Goal: Task Accomplishment & Management: Complete application form

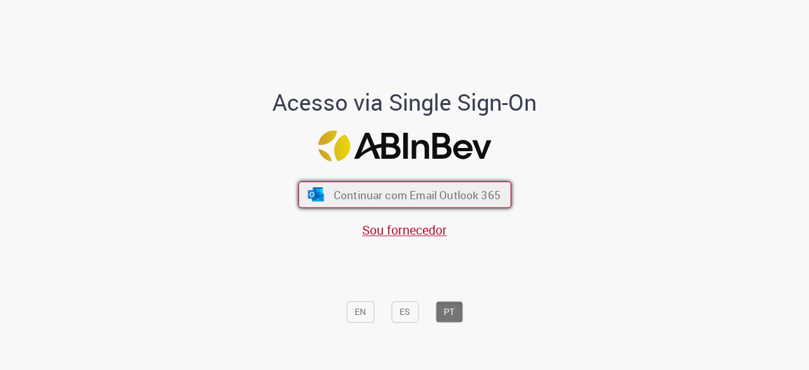
click at [384, 190] on span "Continuar com Email Outlook 365" at bounding box center [416, 195] width 167 height 15
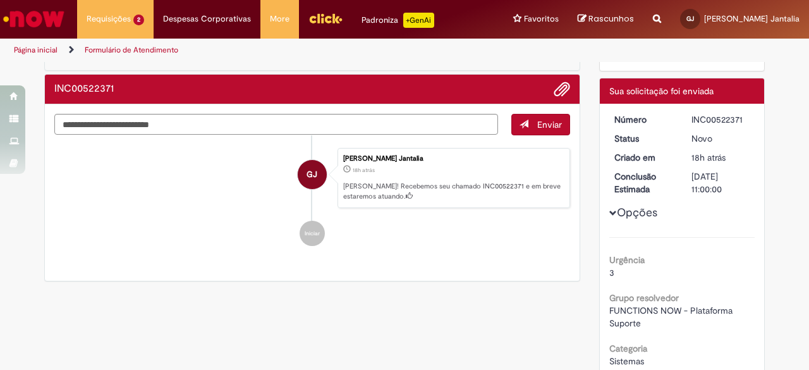
scroll to position [61, 0]
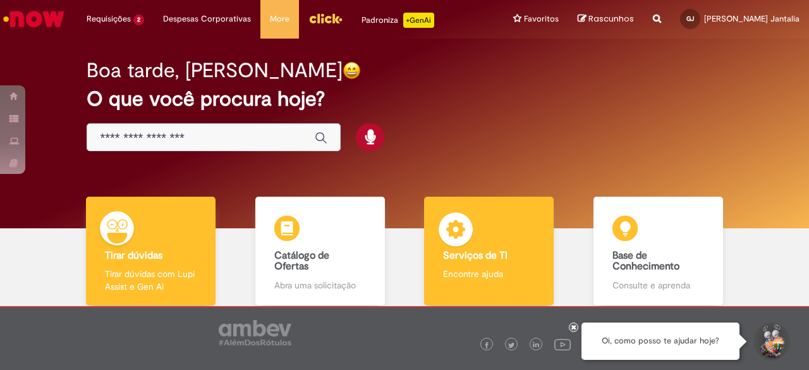
click at [479, 236] on div "Serviços de TI Serviços de TI Encontre ajuda" at bounding box center [489, 251] width 130 height 109
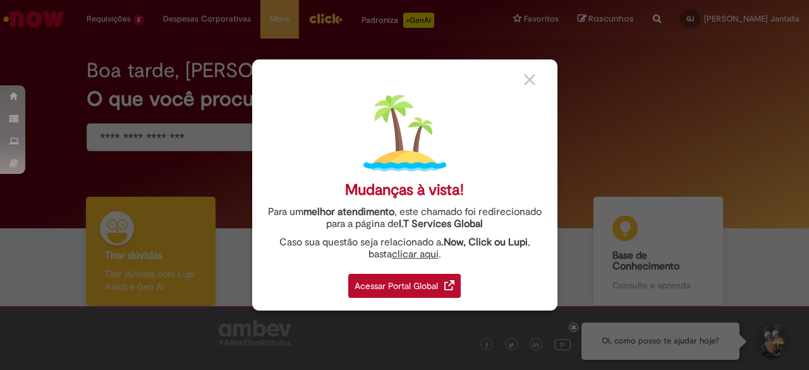
click at [409, 280] on div "Acessar Portal Global" at bounding box center [404, 286] width 113 height 24
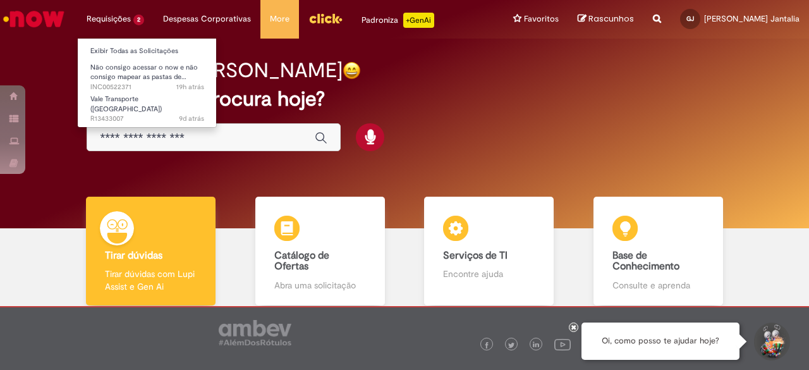
click at [123, 9] on li "Requisições 2 Exibir Todas as Solicitações Não consigo acessar o now e não cons…" at bounding box center [115, 19] width 76 height 38
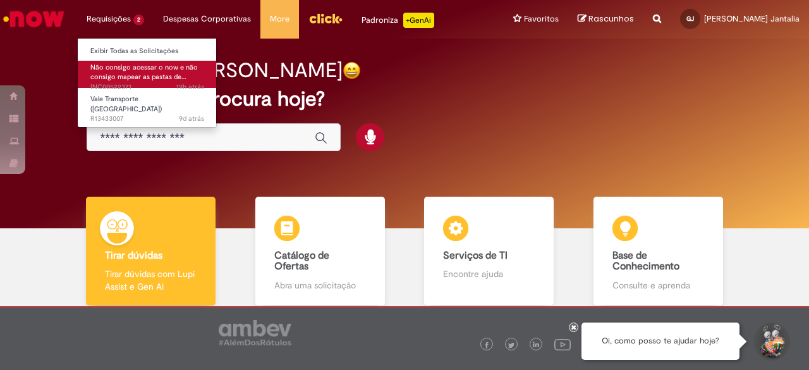
click at [149, 66] on span "Não consigo acessar o now e não consigo mapear as pastas de…" at bounding box center [143, 73] width 107 height 20
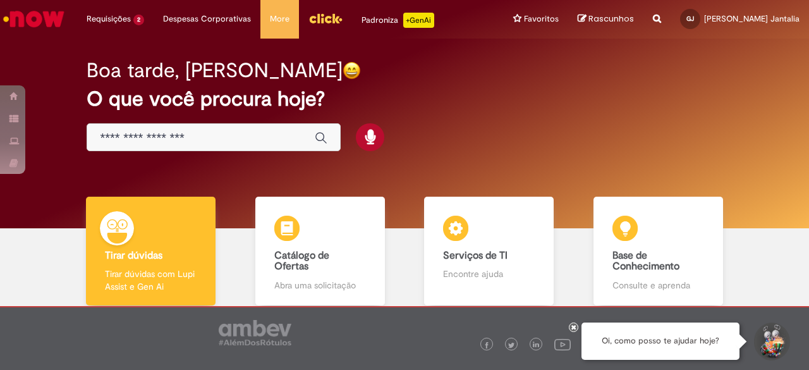
scroll to position [64, 0]
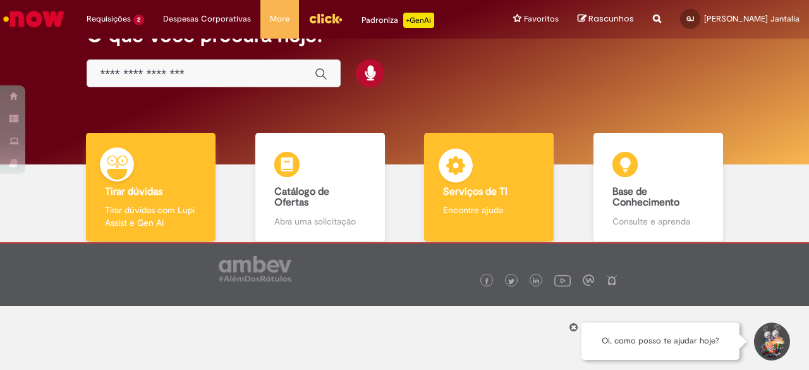
click at [489, 211] on p "Encontre ajuda" at bounding box center [489, 210] width 92 height 13
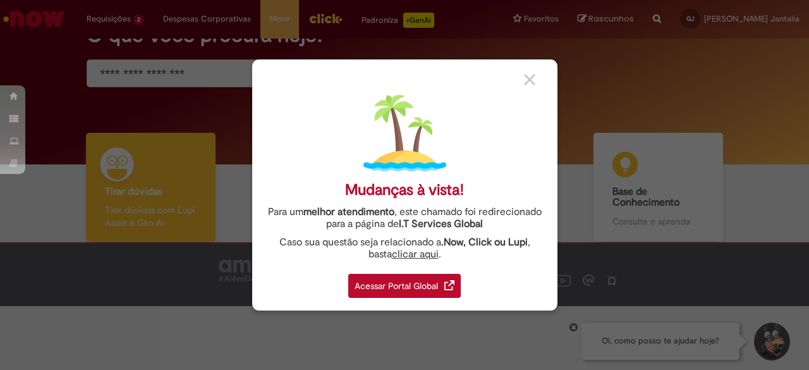
click at [398, 285] on div "Acessar Portal Global" at bounding box center [404, 286] width 113 height 24
